Goal: Contribute content

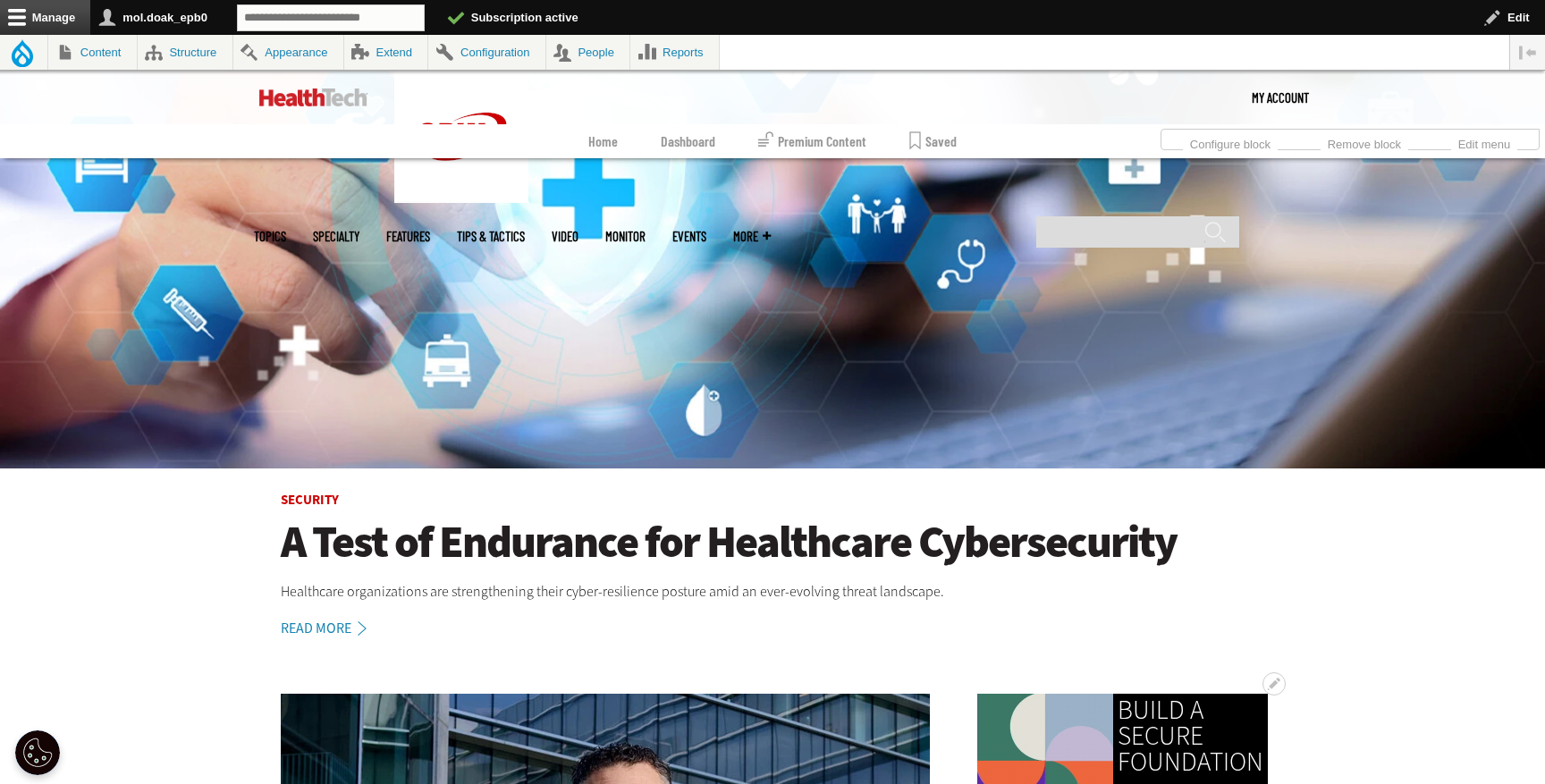
scroll to position [258, 0]
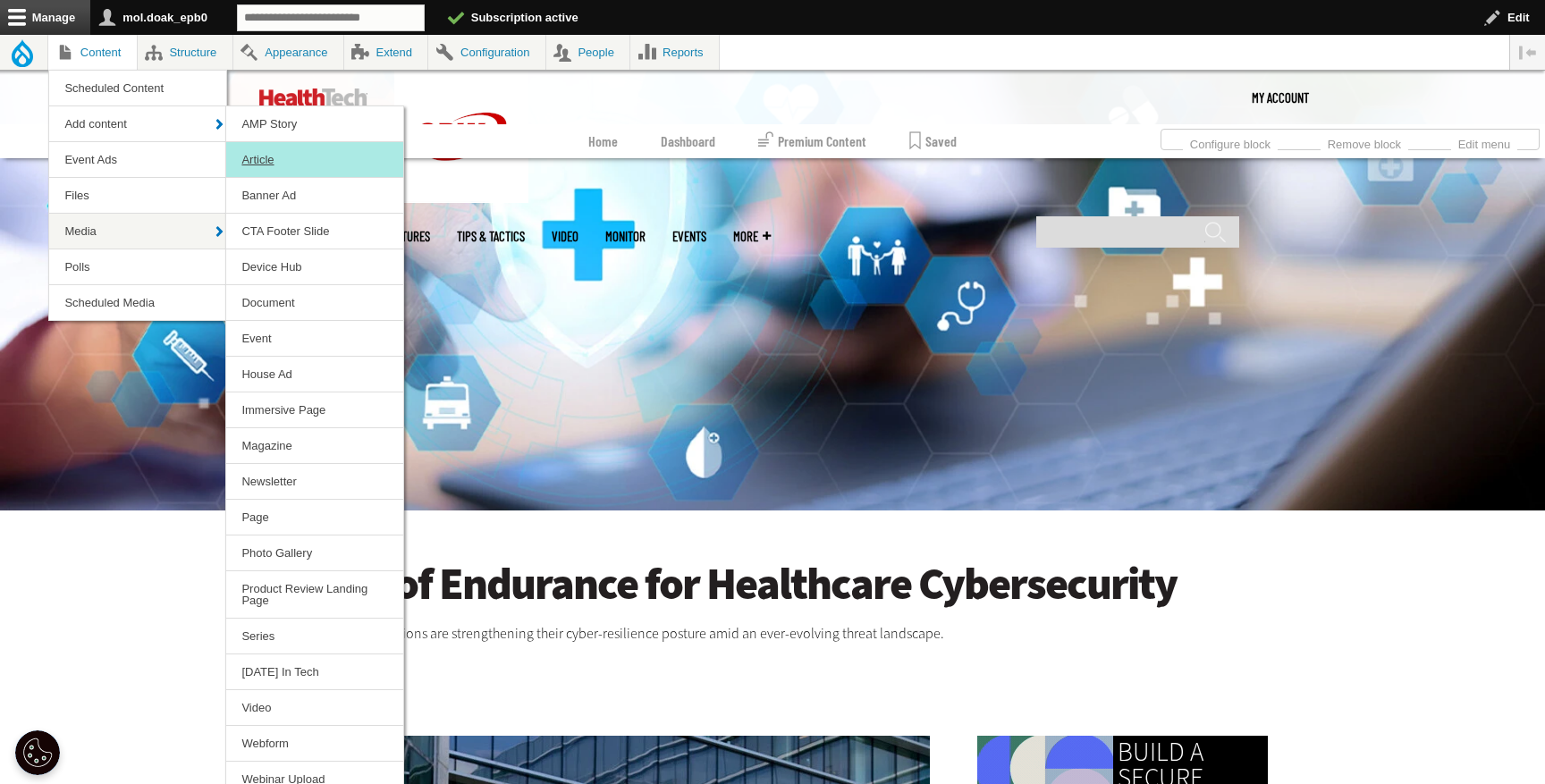
click at [254, 170] on link "Article" at bounding box center [315, 158] width 177 height 34
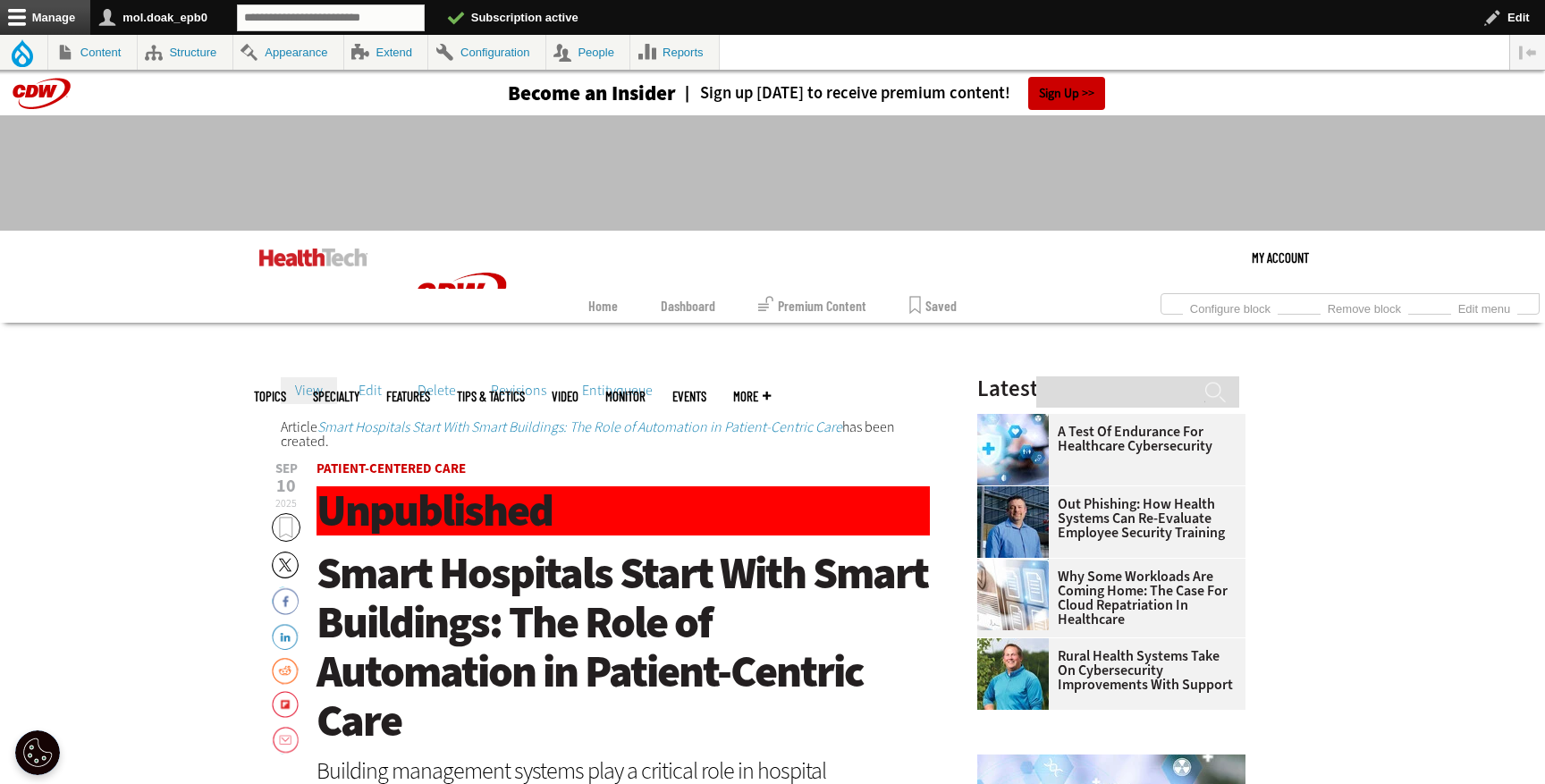
click at [373, 378] on link "Edit" at bounding box center [370, 390] width 52 height 27
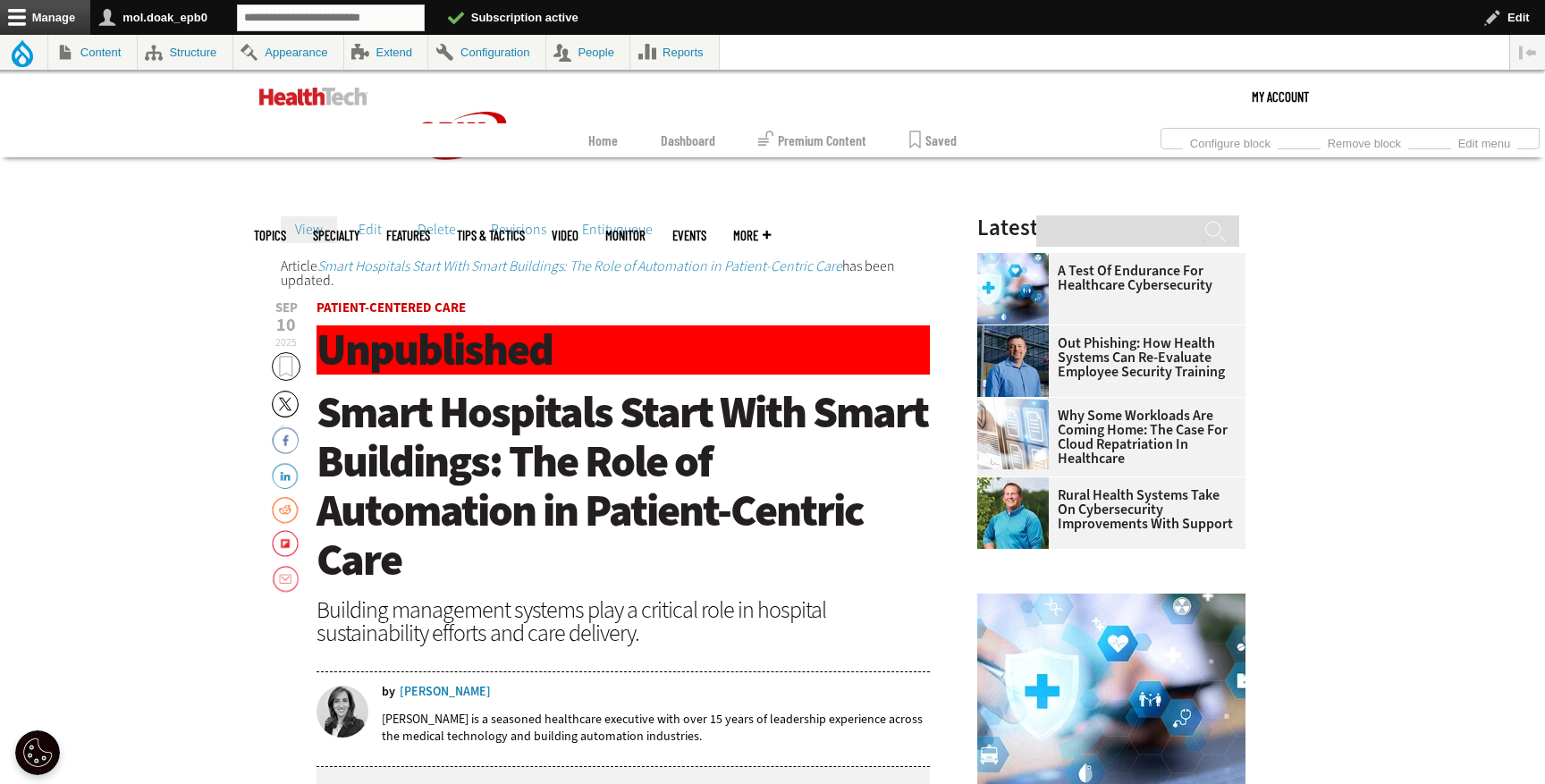
scroll to position [94, 0]
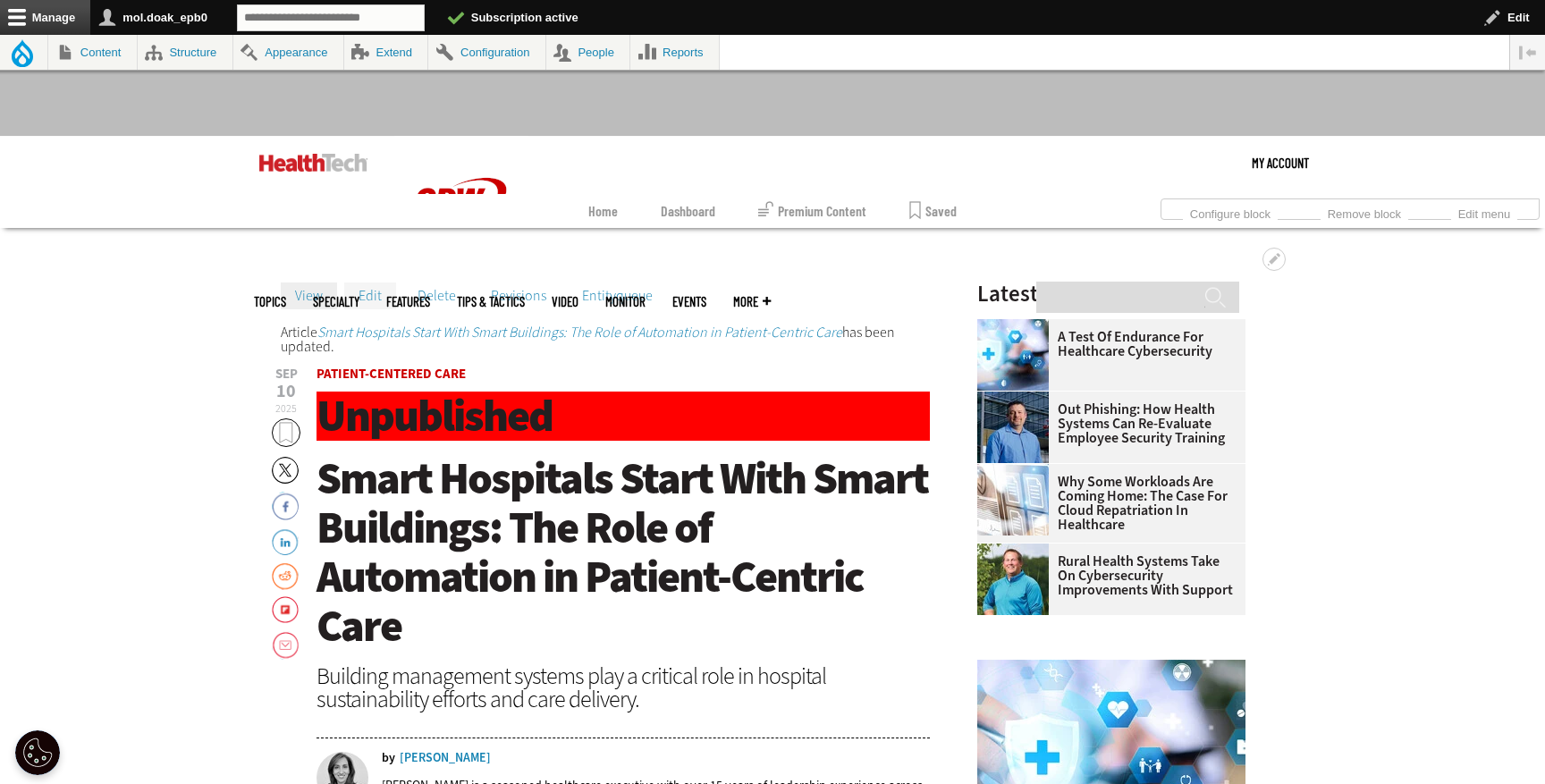
click at [367, 298] on link "Edit" at bounding box center [370, 295] width 52 height 27
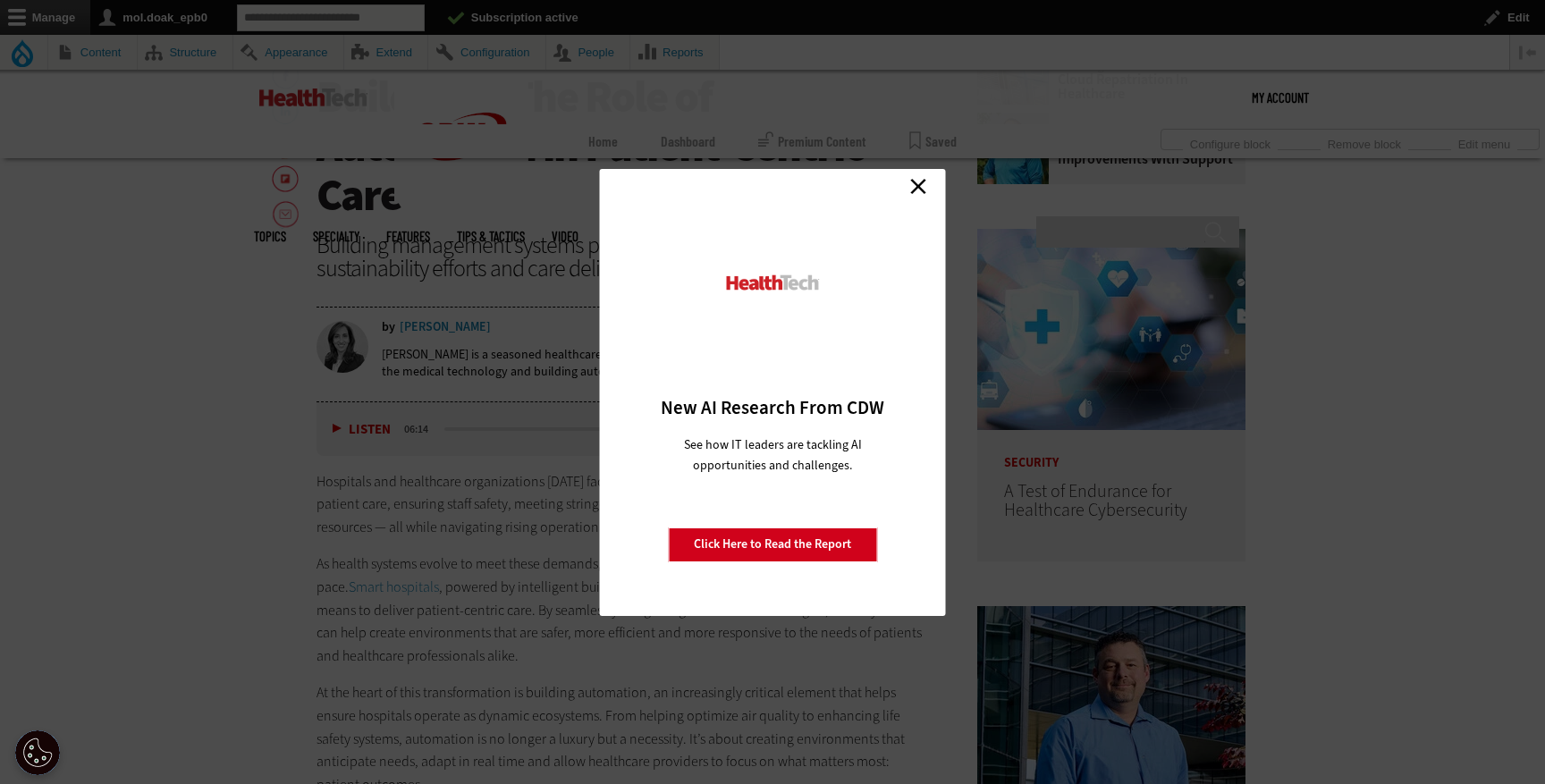
scroll to position [208, 0]
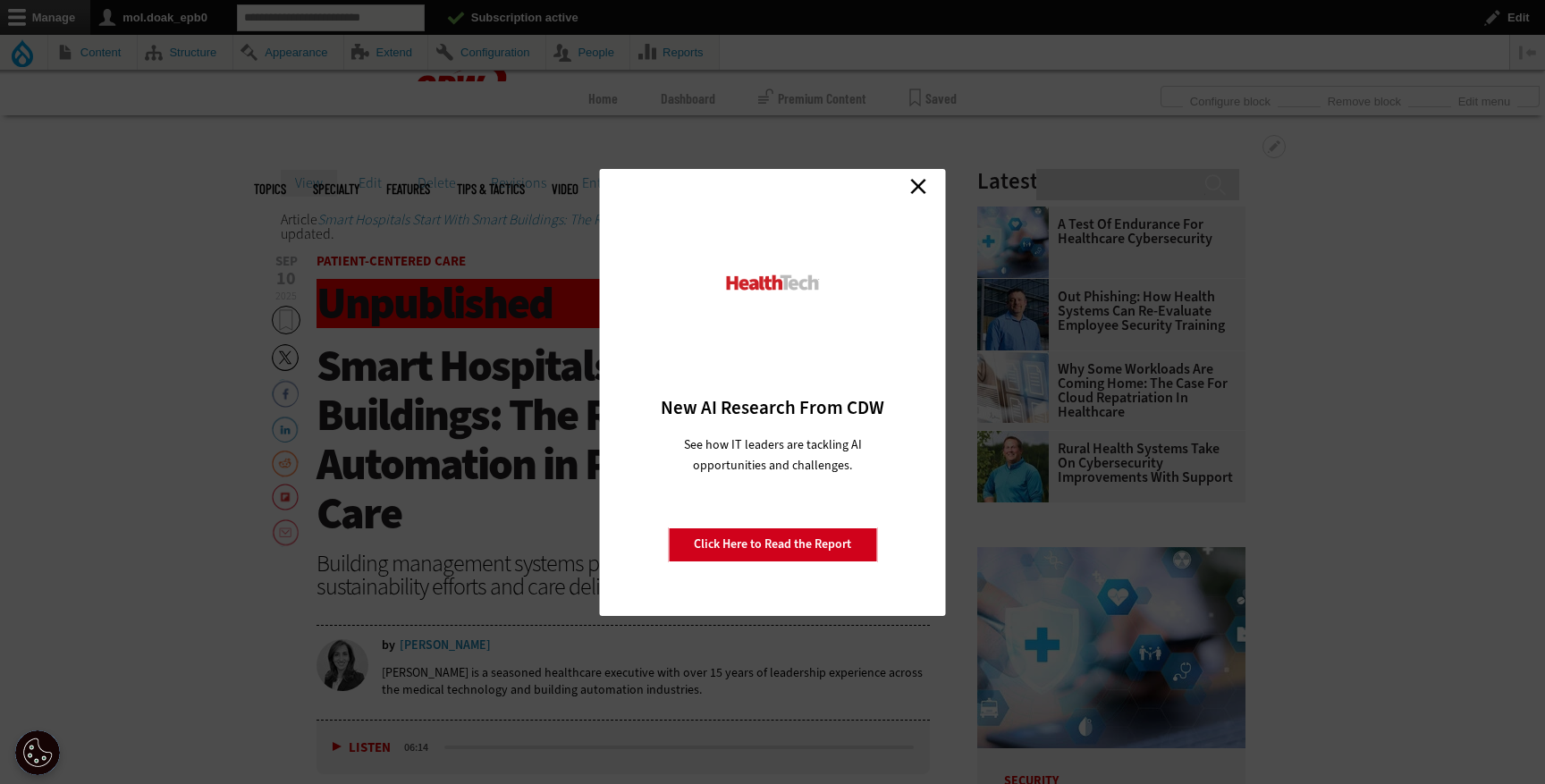
click at [930, 177] on link "Close" at bounding box center [918, 186] width 27 height 27
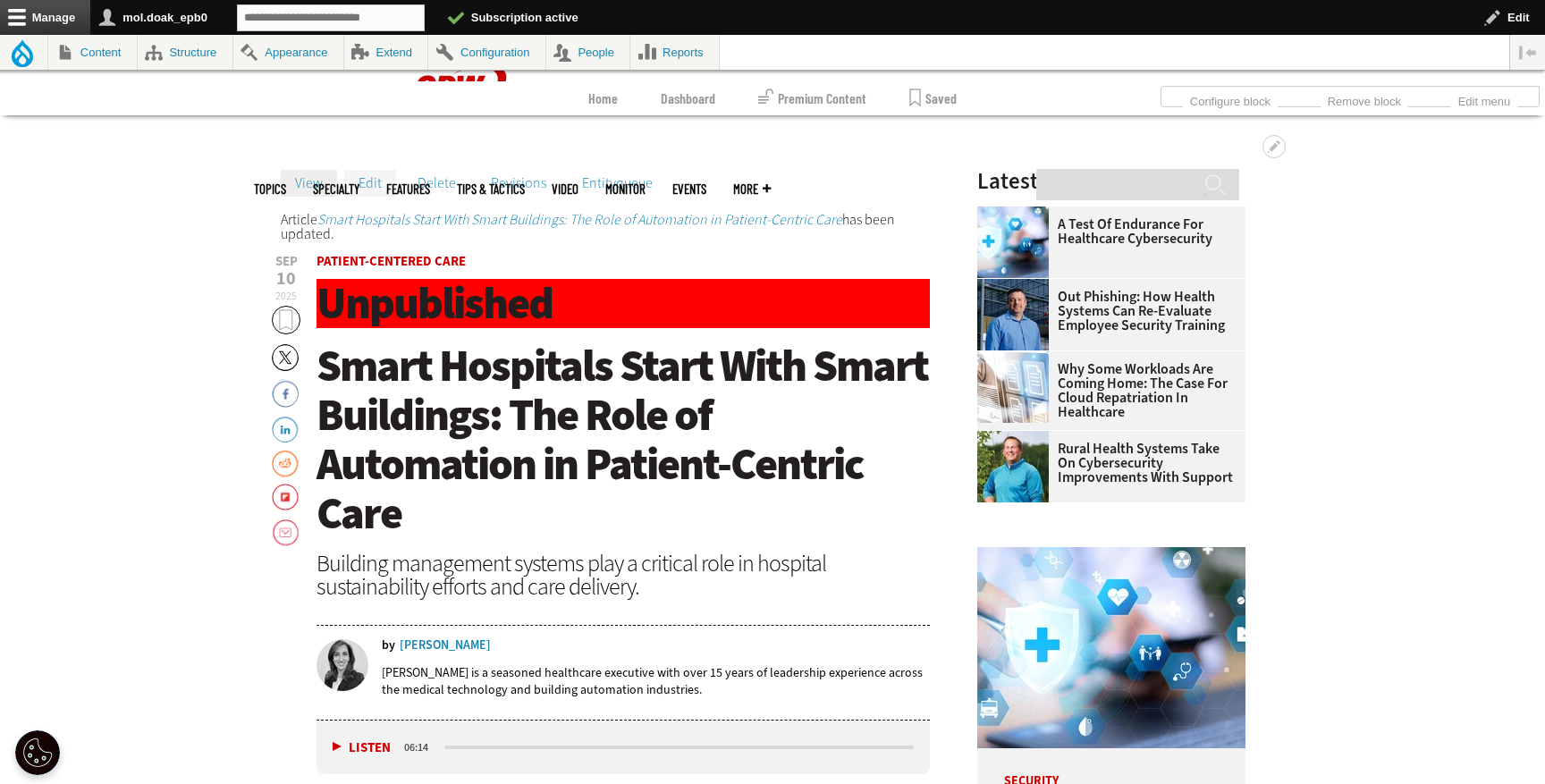
click at [363, 180] on link "Edit" at bounding box center [370, 183] width 52 height 27
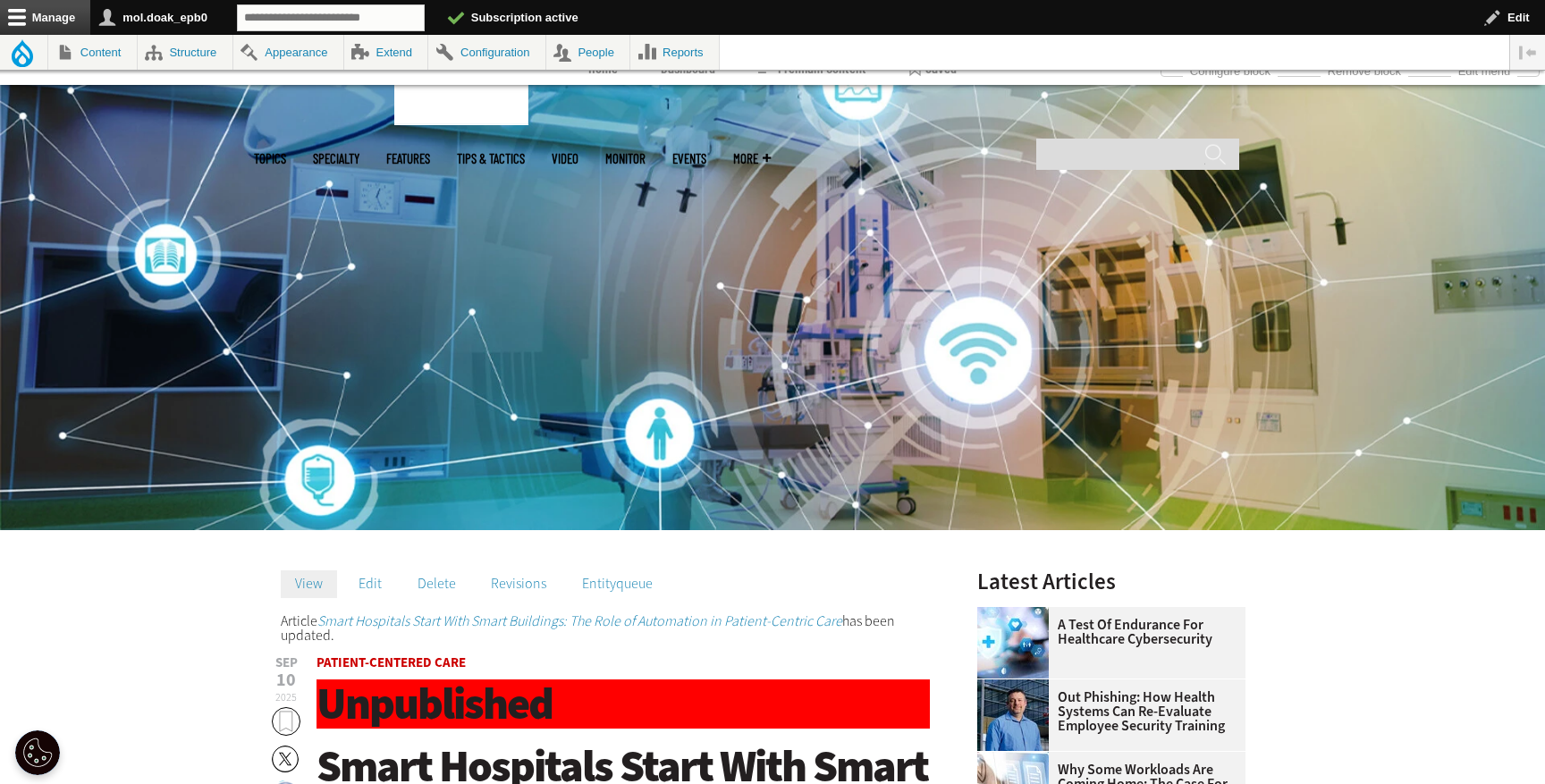
scroll to position [426, 0]
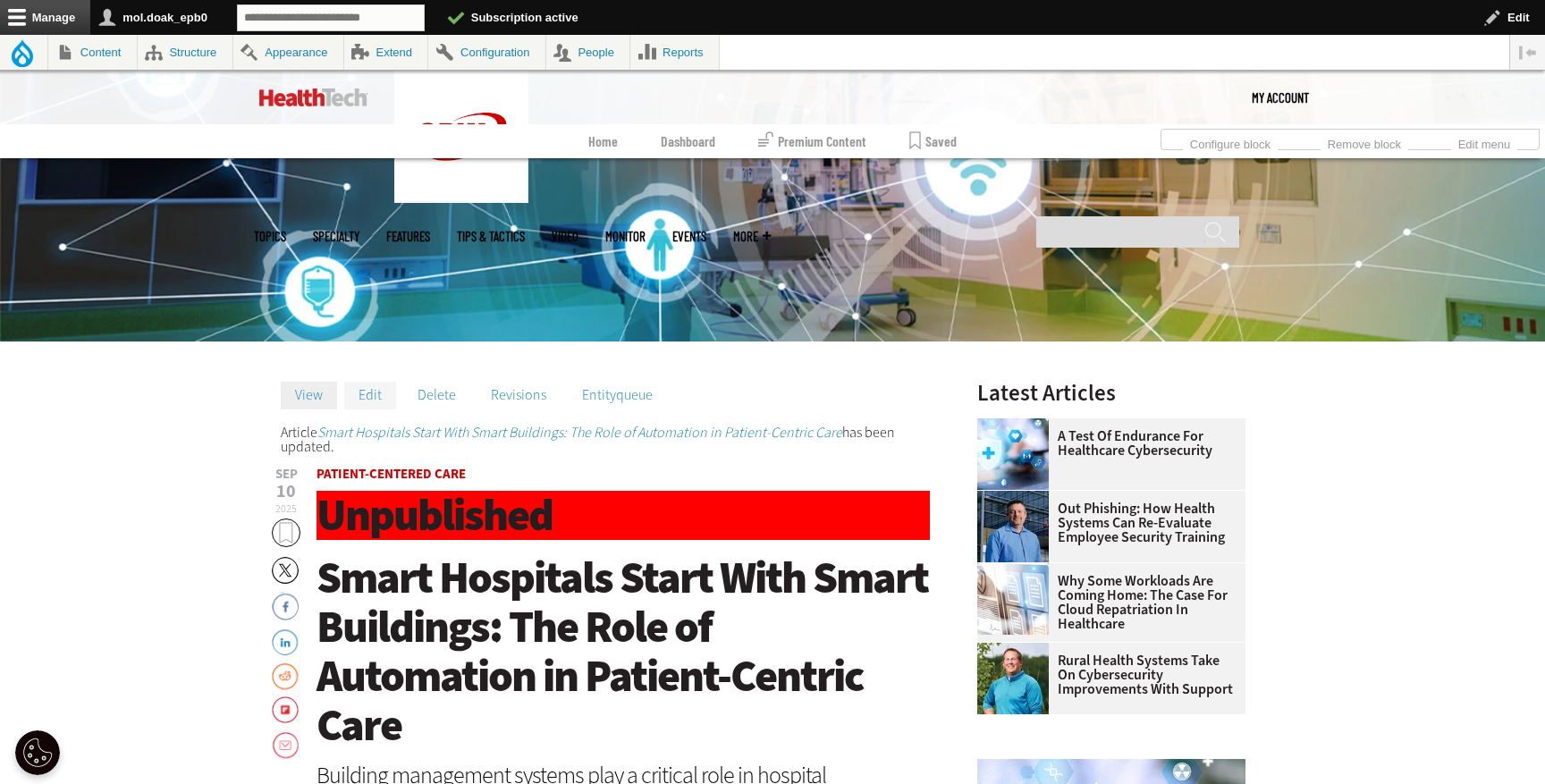
click at [359, 391] on link "Edit" at bounding box center [370, 394] width 52 height 27
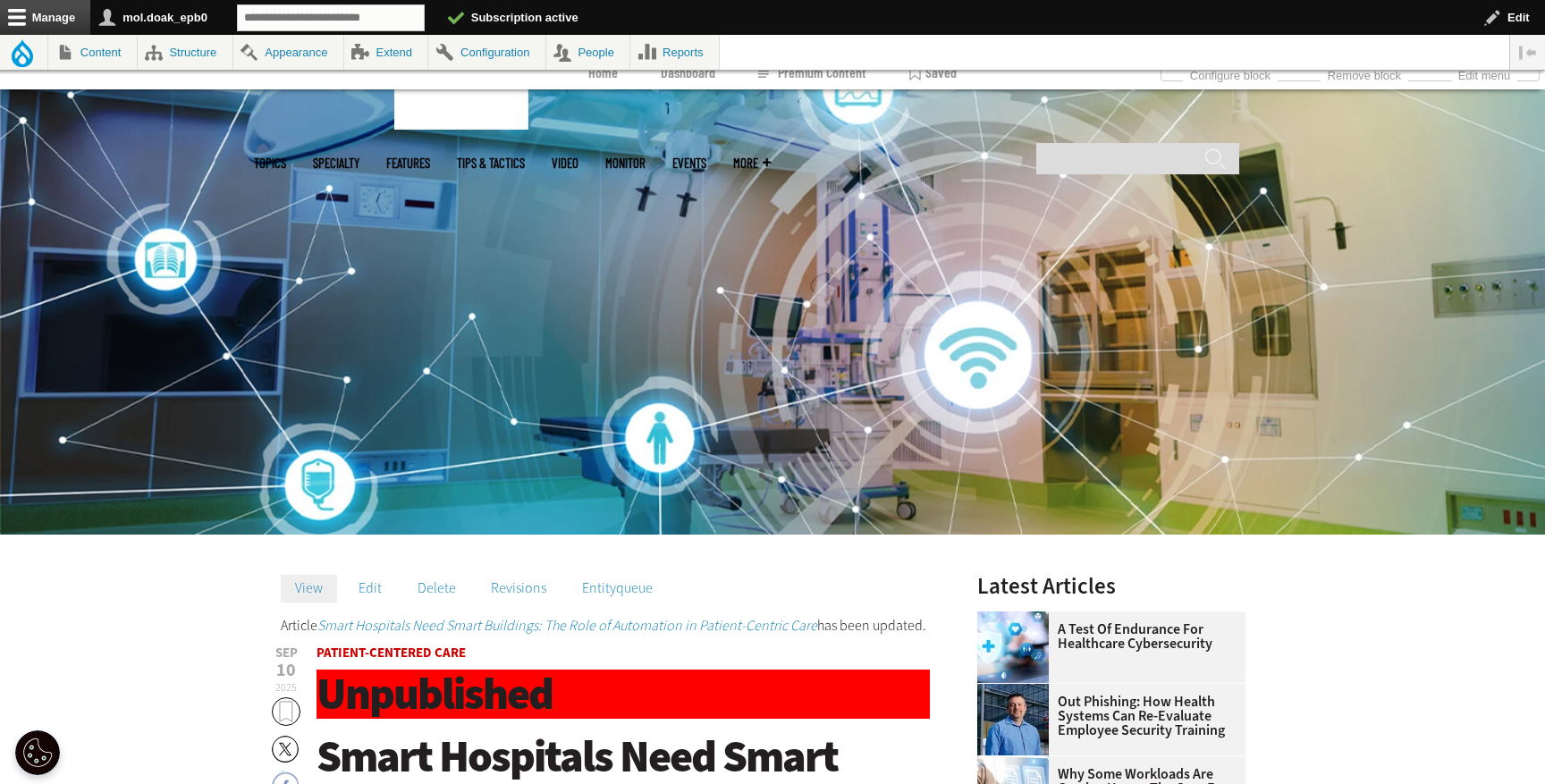
scroll to position [277, 0]
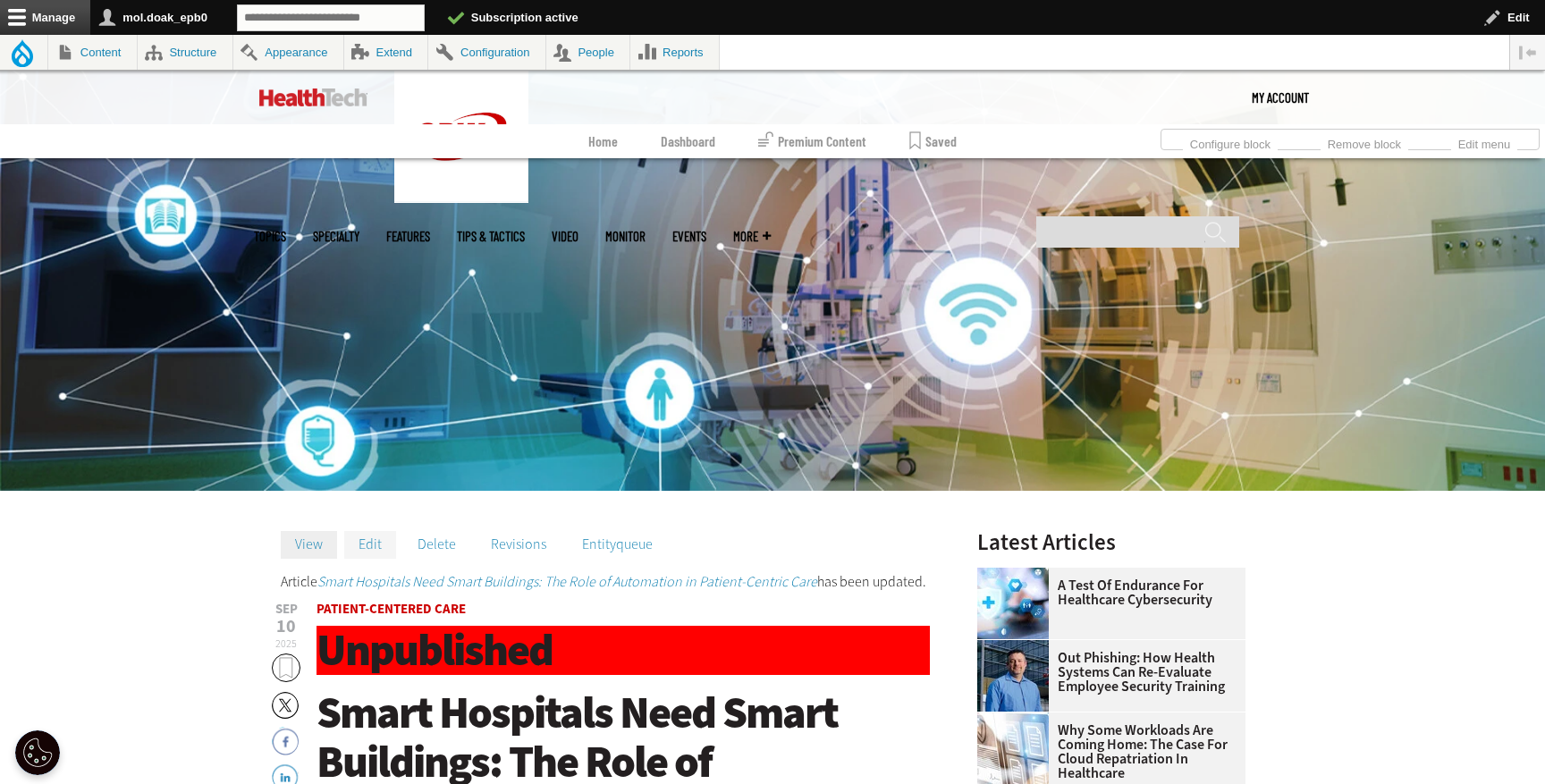
click at [379, 541] on link "Edit" at bounding box center [370, 544] width 52 height 27
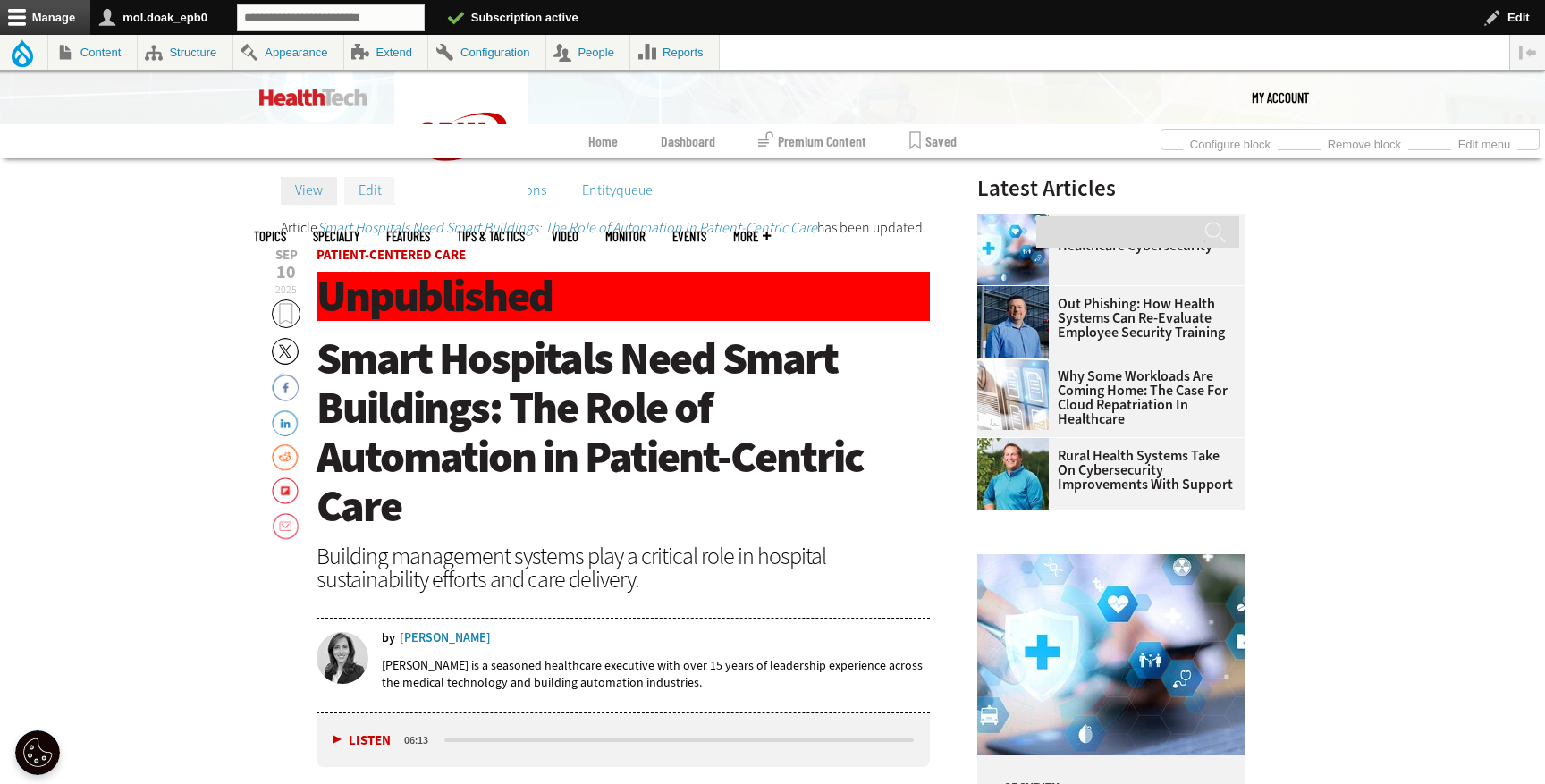
scroll to position [639, 0]
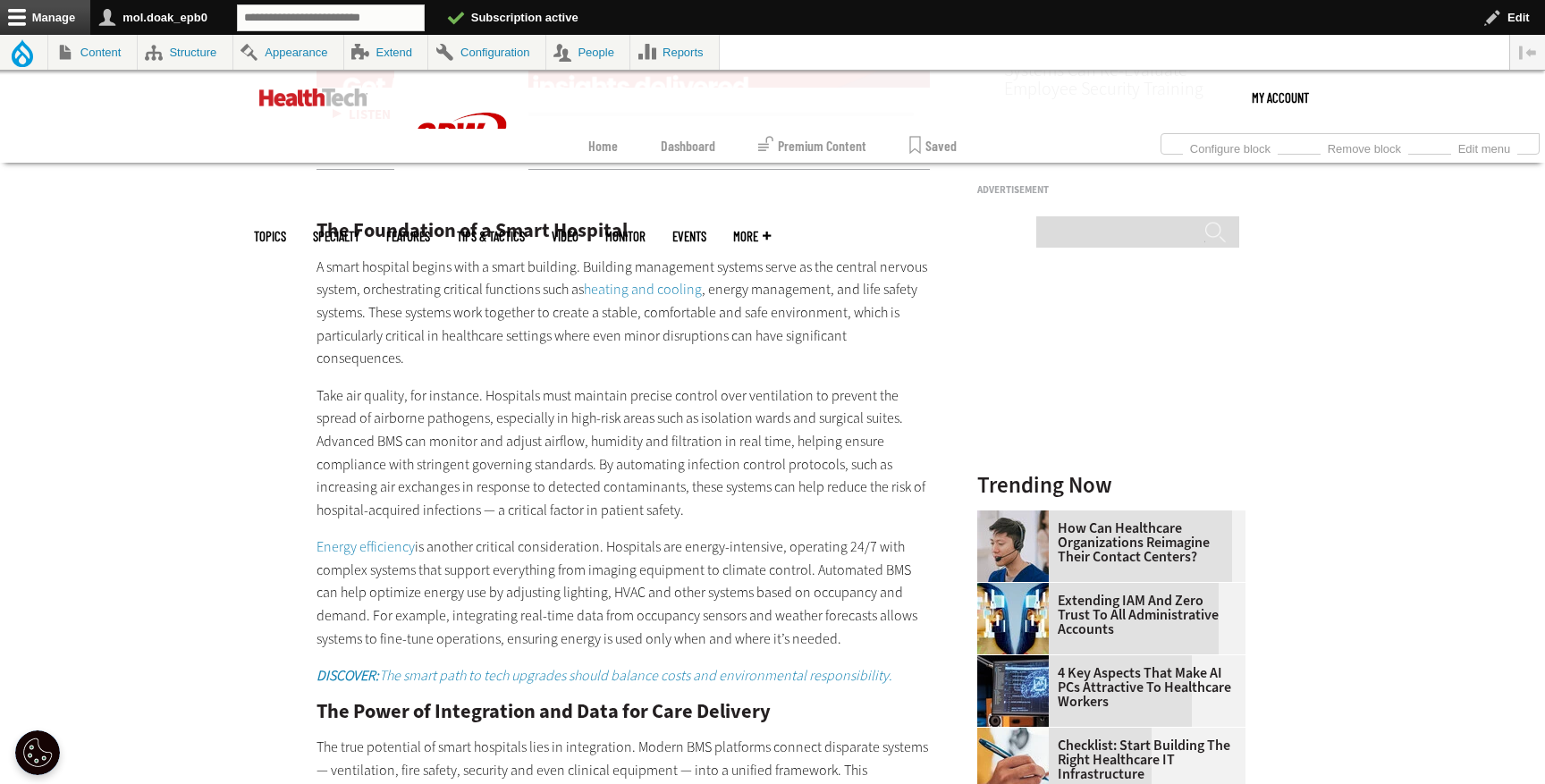
scroll to position [1942, 0]
